Goal: Task Accomplishment & Management: Use online tool/utility

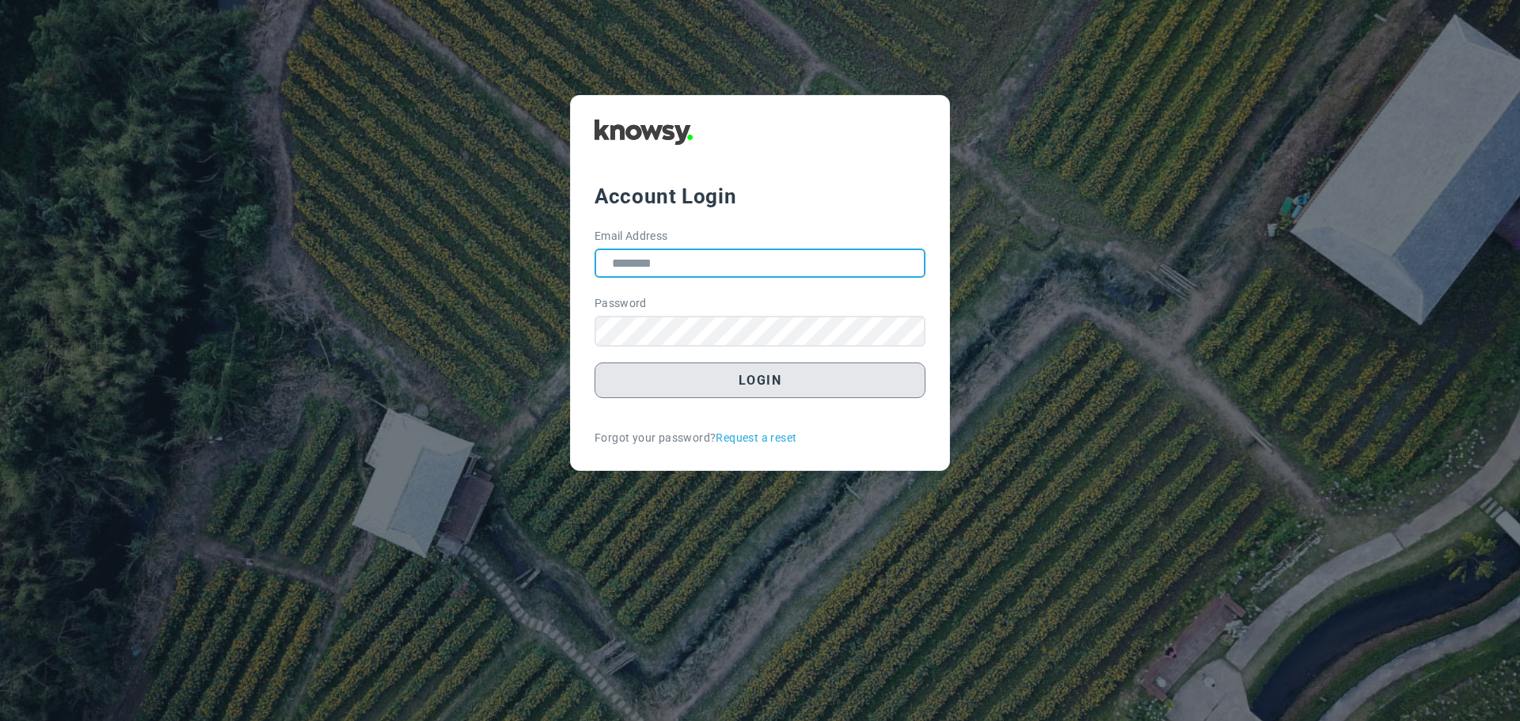
type input "**********"
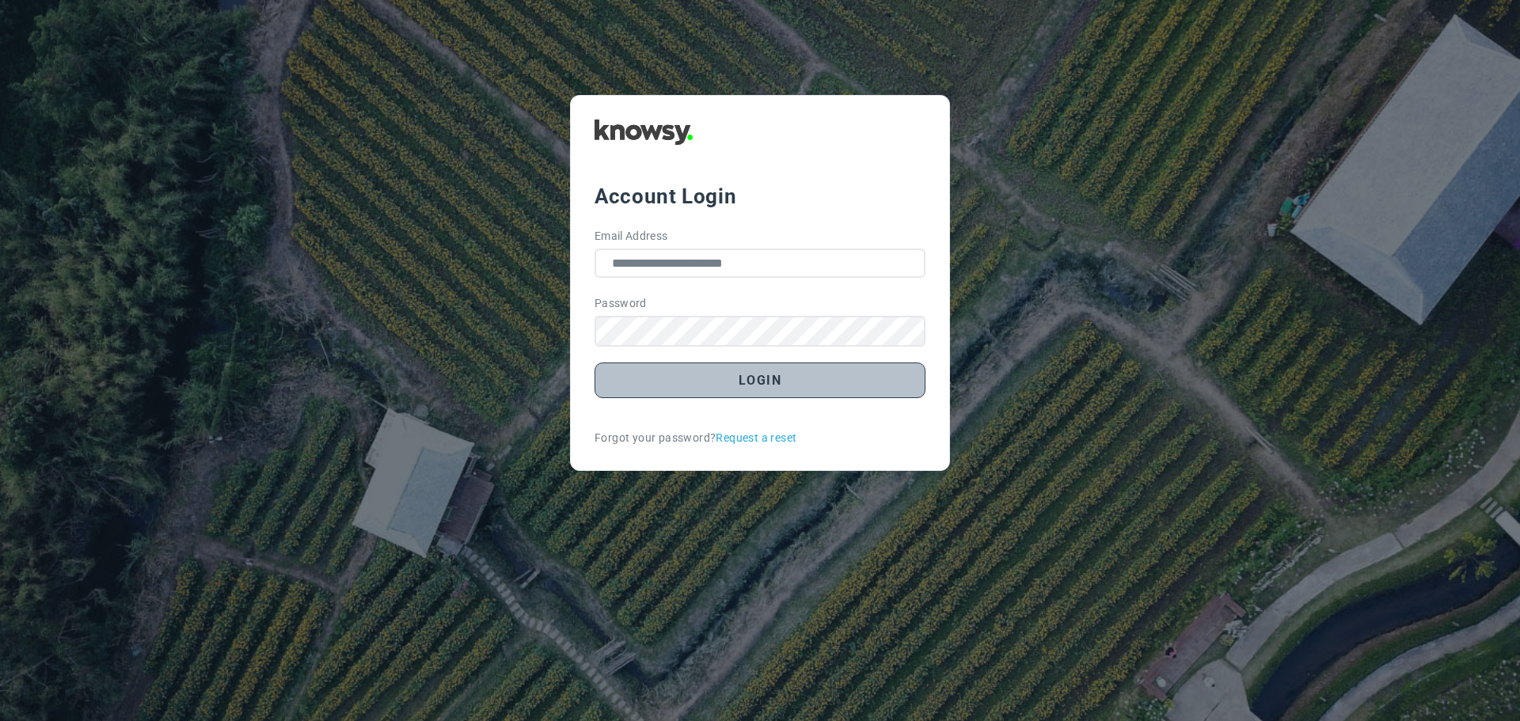
click at [736, 382] on button "Login" at bounding box center [760, 381] width 331 height 36
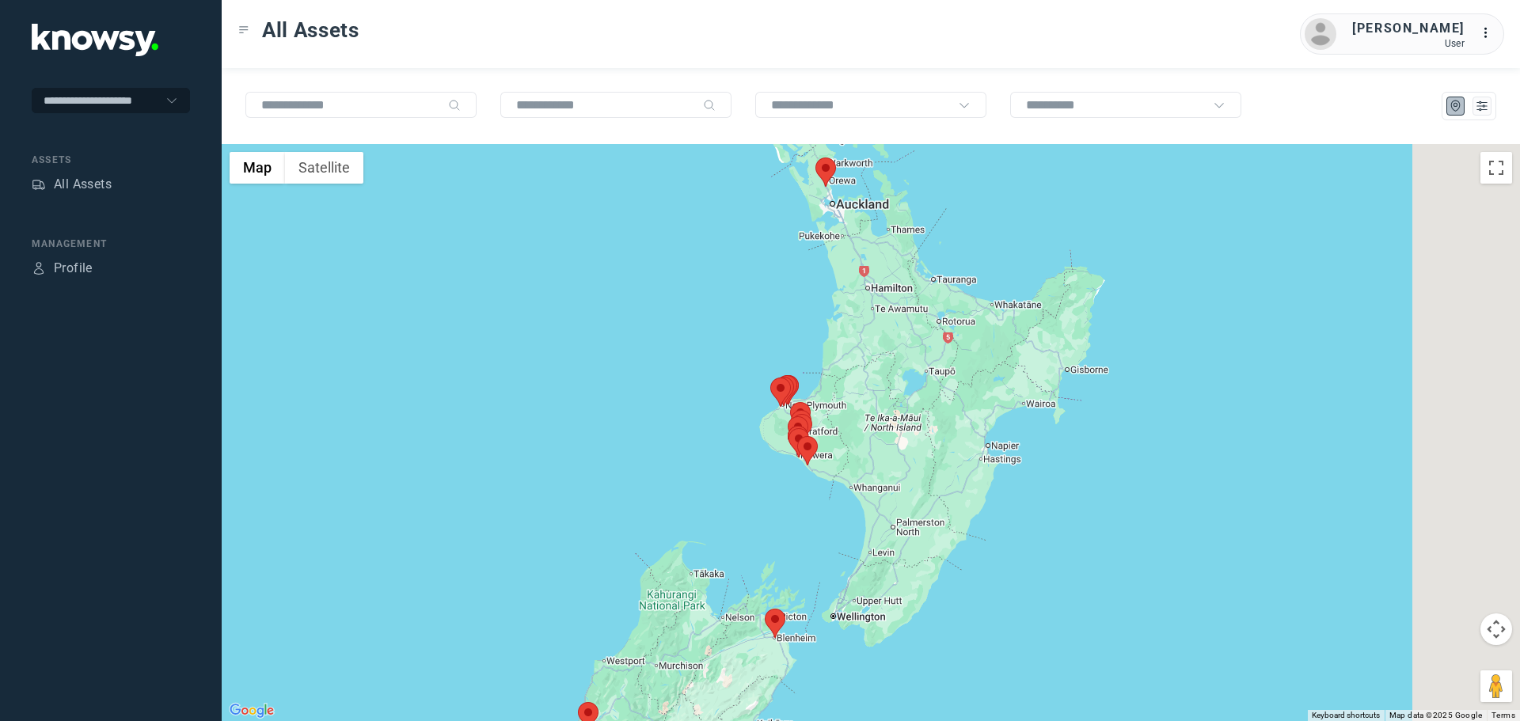
drag, startPoint x: 946, startPoint y: 398, endPoint x: 761, endPoint y: 357, distance: 189.7
click at [762, 360] on div at bounding box center [871, 432] width 1299 height 577
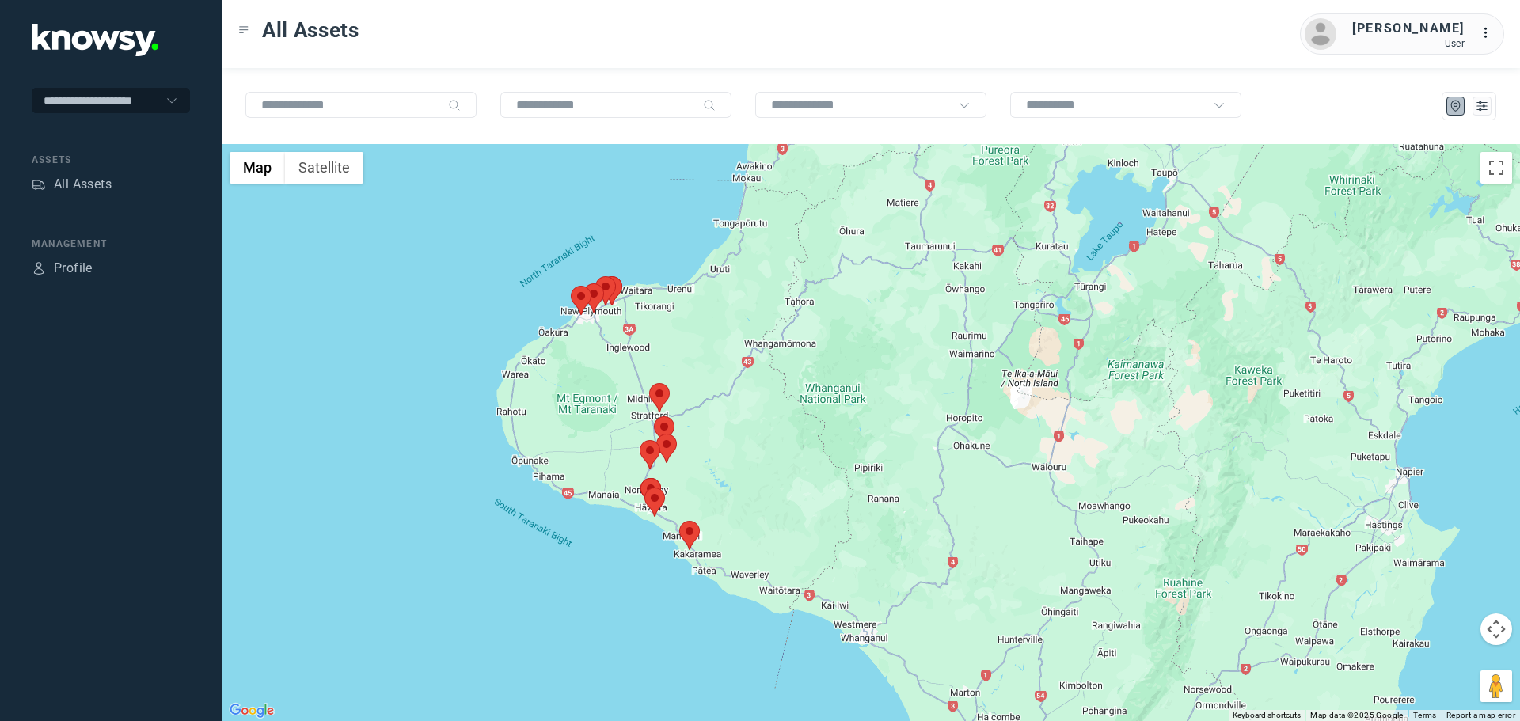
drag, startPoint x: 709, startPoint y: 446, endPoint x: 675, endPoint y: 409, distance: 49.9
click at [678, 409] on div at bounding box center [871, 432] width 1299 height 577
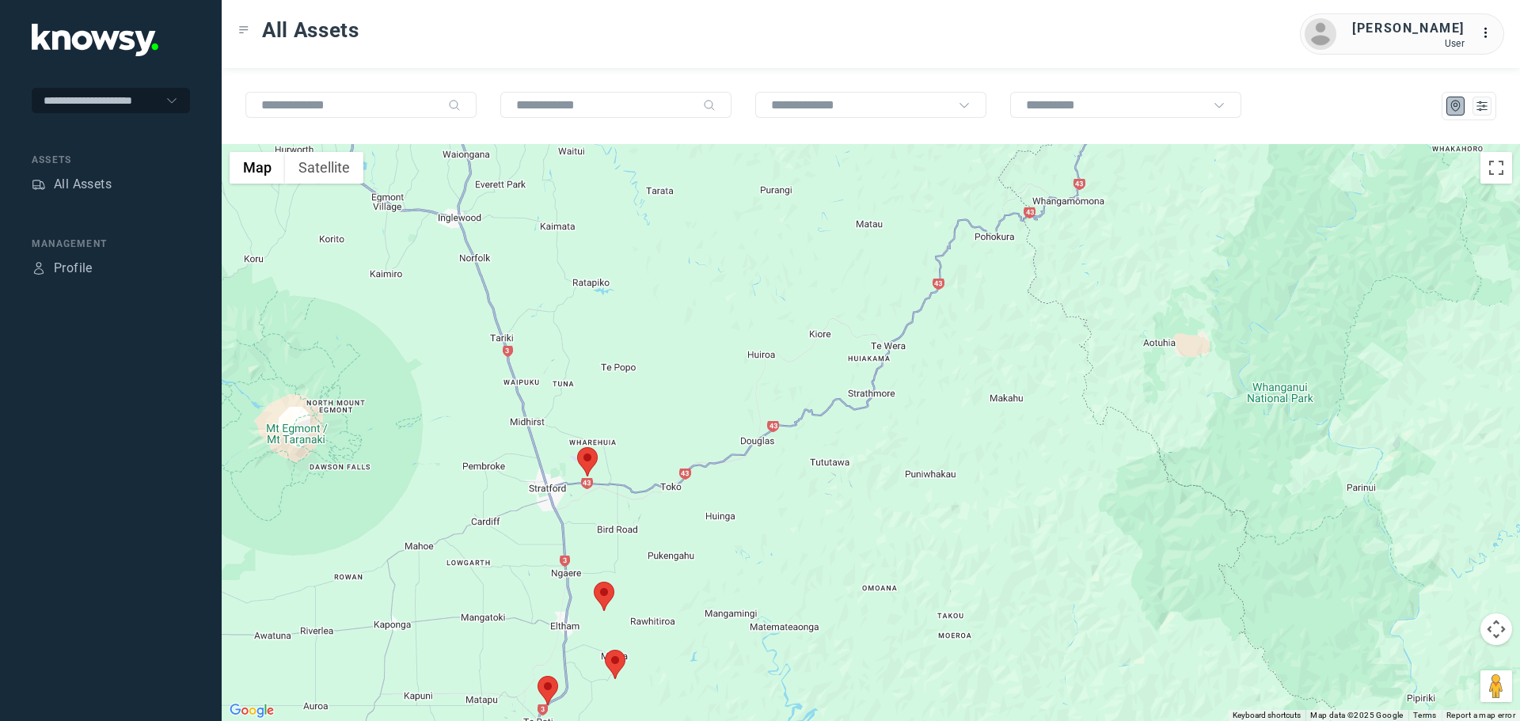
click at [577, 447] on area at bounding box center [577, 447] width 0 height 0
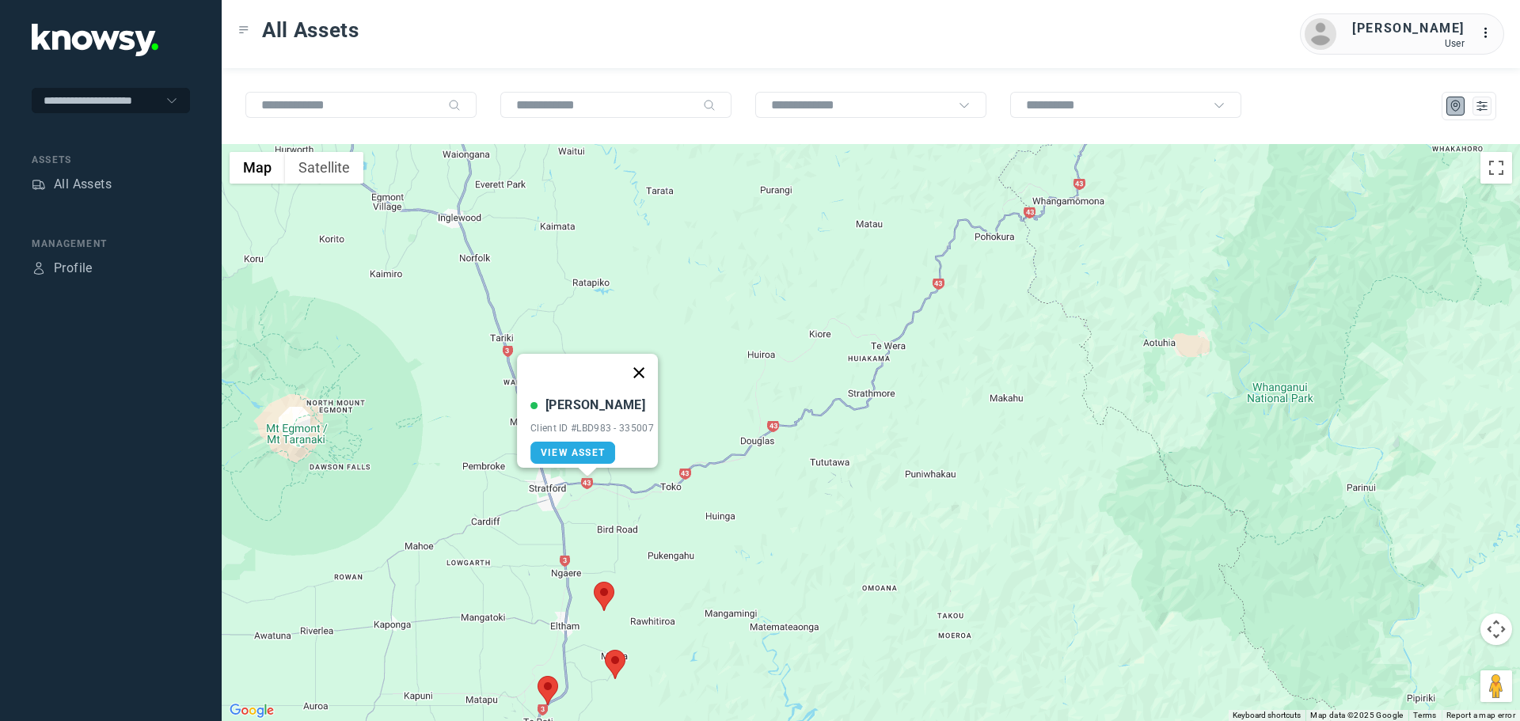
click at [649, 364] on button "Close" at bounding box center [639, 373] width 38 height 38
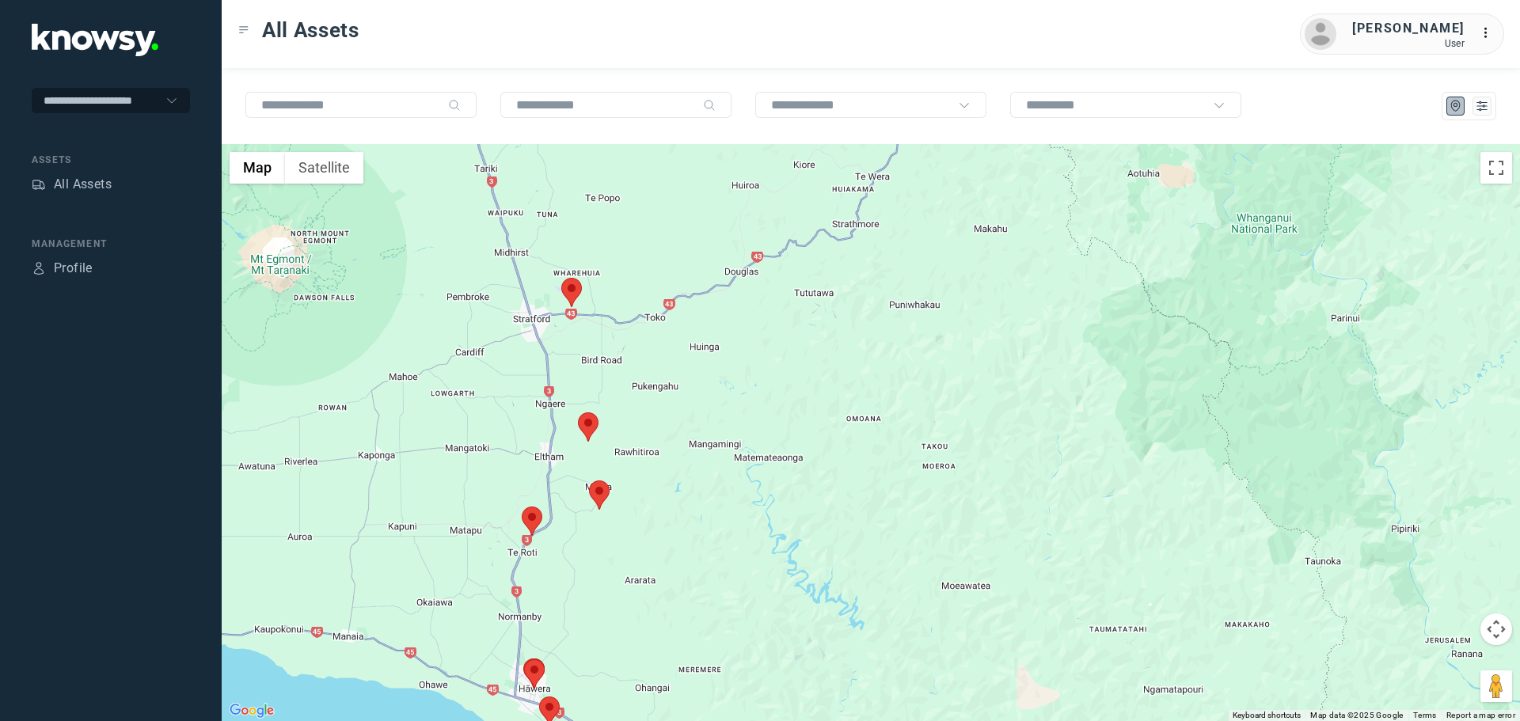
drag, startPoint x: 672, startPoint y: 605, endPoint x: 649, endPoint y: 432, distance: 174.3
click at [653, 433] on div at bounding box center [871, 432] width 1299 height 577
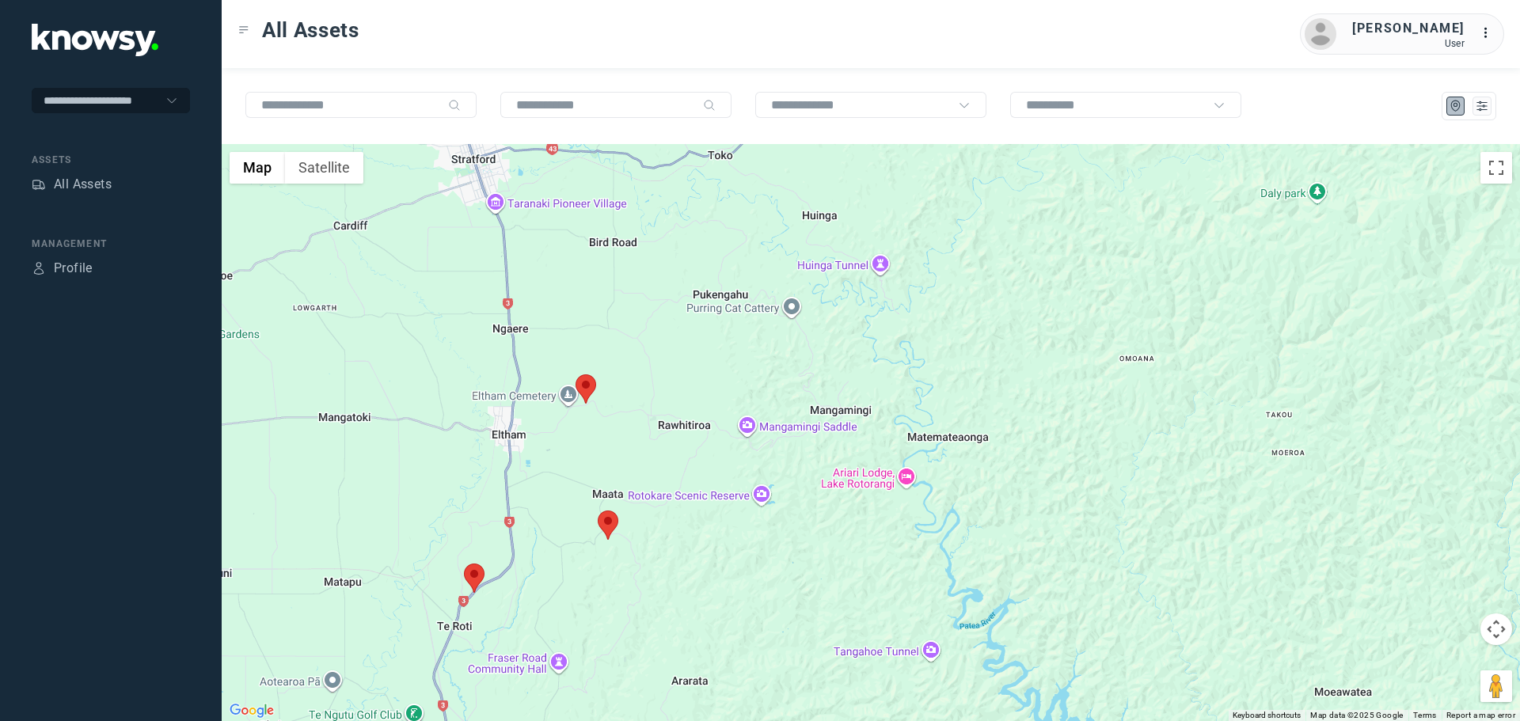
click at [576, 375] on area at bounding box center [576, 375] width 0 height 0
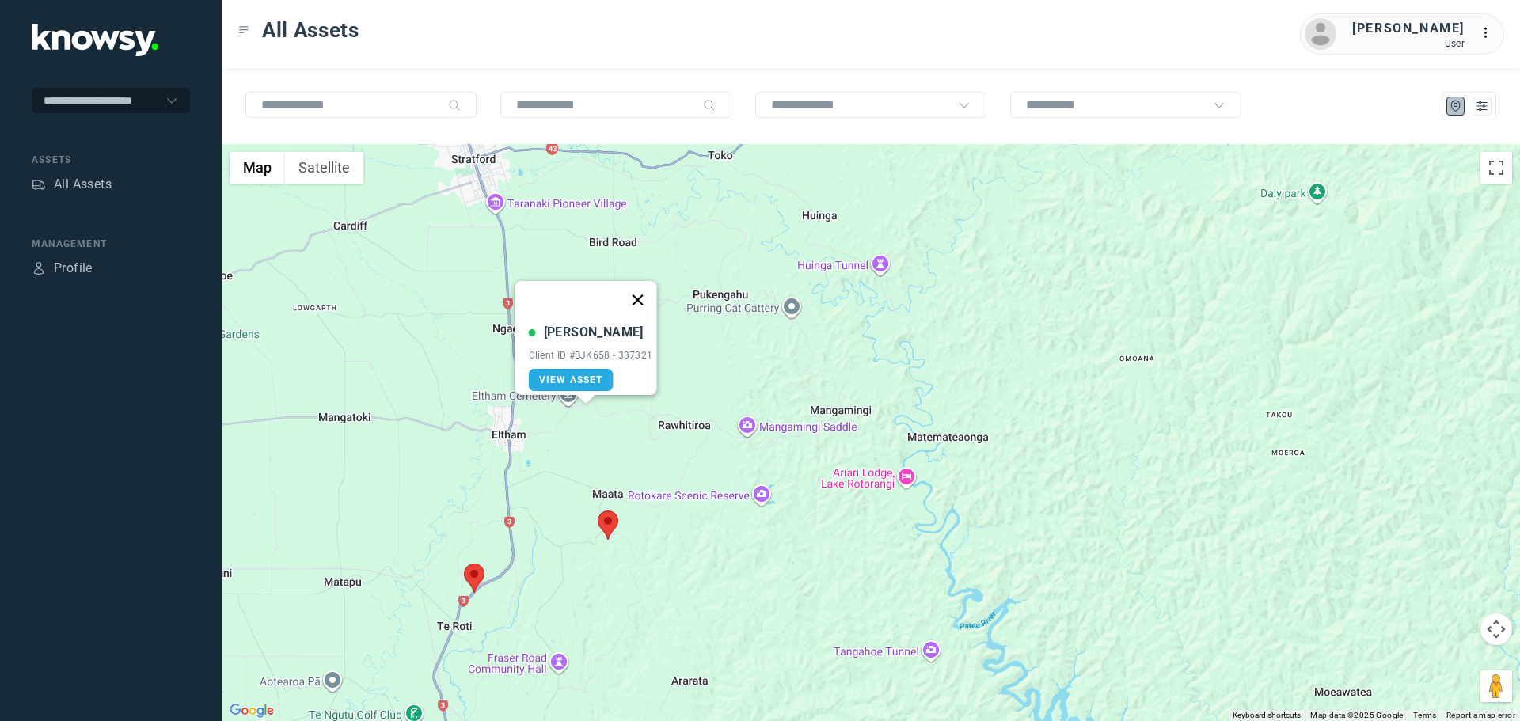
click at [637, 299] on button "Close" at bounding box center [637, 300] width 38 height 38
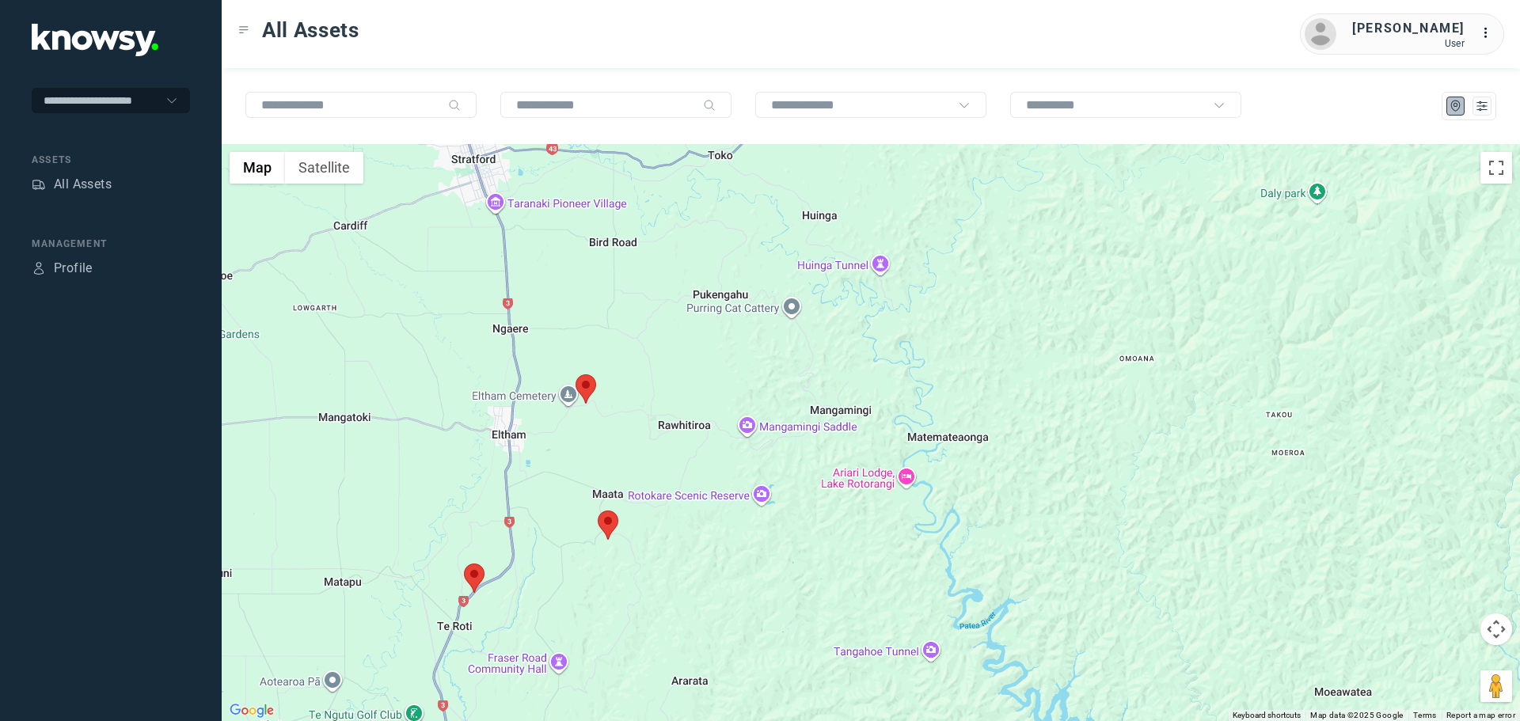
click at [598, 511] on area at bounding box center [598, 511] width 0 height 0
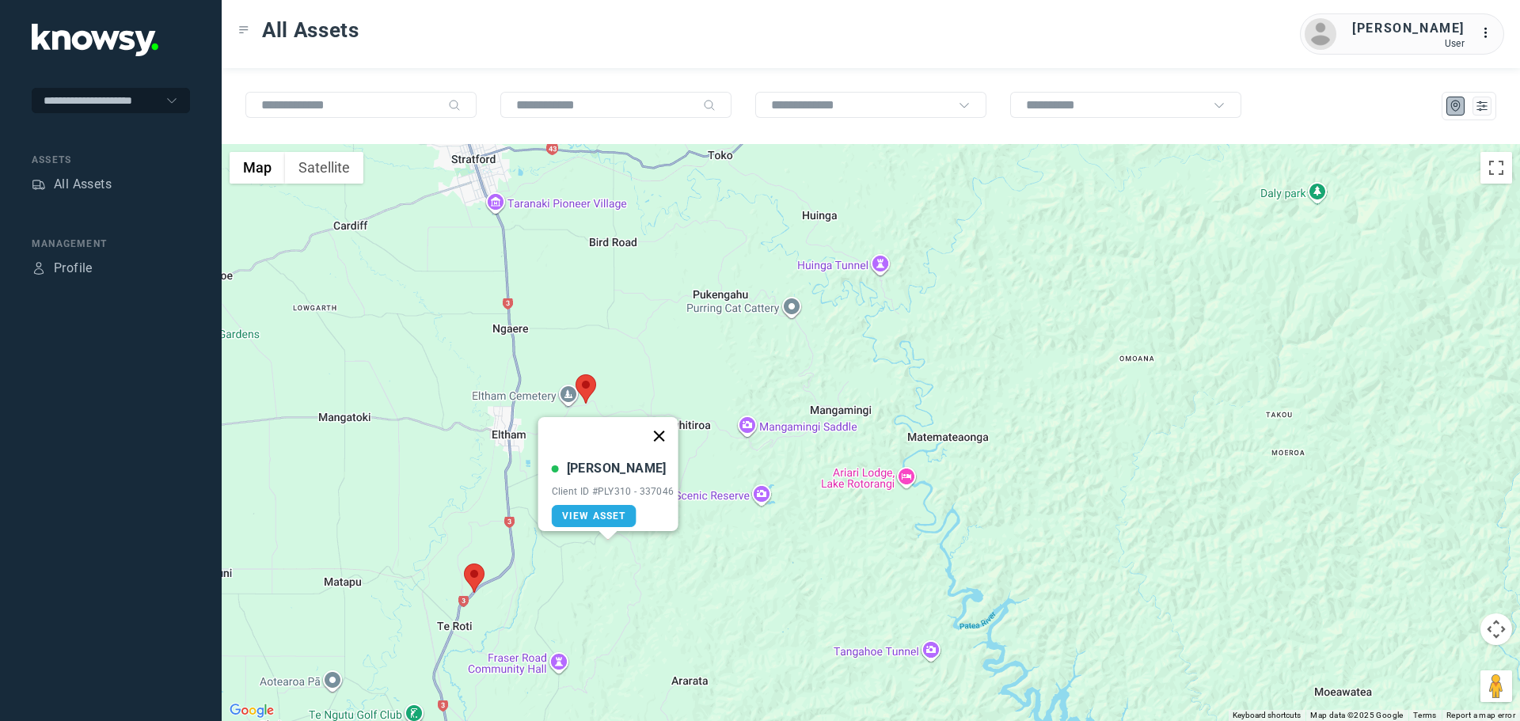
click at [672, 426] on button "Close" at bounding box center [659, 436] width 38 height 38
